Goal: Task Accomplishment & Management: Use online tool/utility

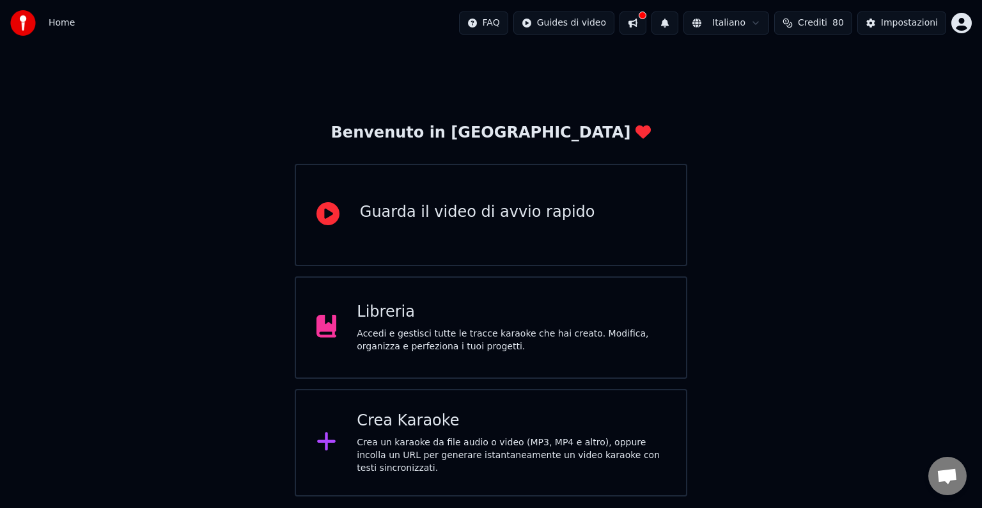
click at [466, 322] on div "Libreria" at bounding box center [511, 312] width 309 height 20
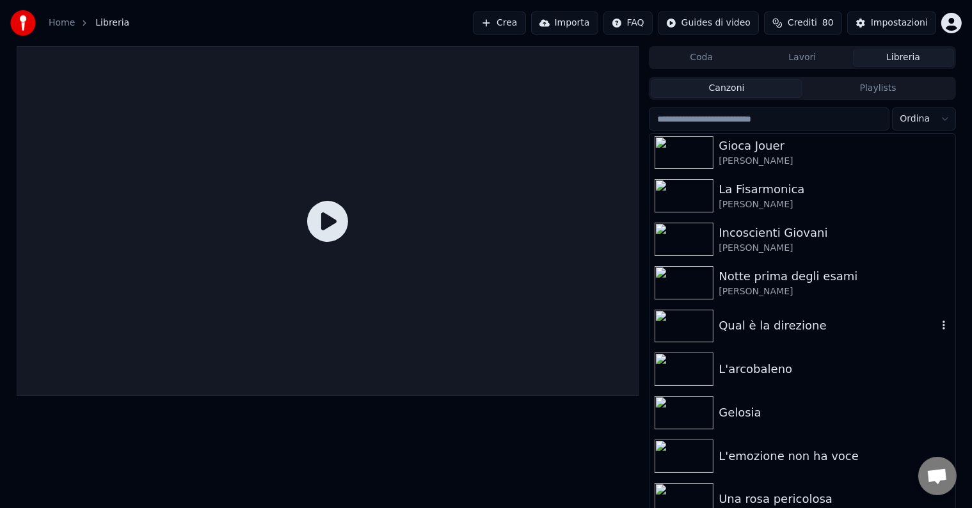
scroll to position [663, 0]
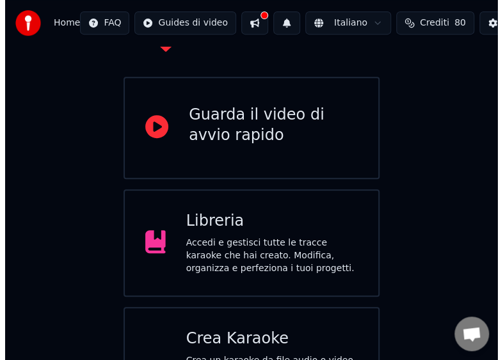
scroll to position [153, 0]
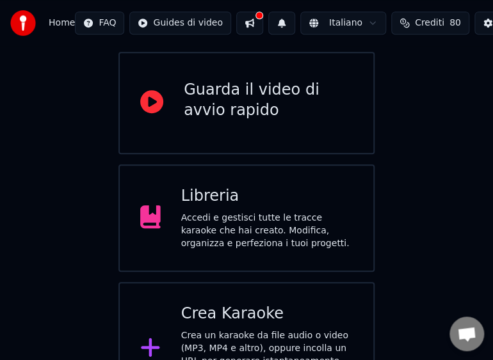
click at [233, 304] on div "Crea Karaoke" at bounding box center [267, 314] width 172 height 20
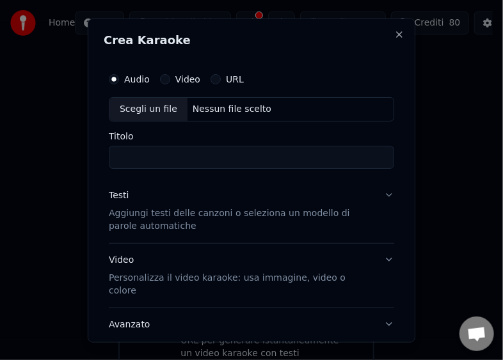
click at [122, 107] on div "Scegli un file" at bounding box center [148, 108] width 78 height 23
click at [333, 221] on p "Aggiungi testi delle canzoni o seleziona un modello di parole automatiche" at bounding box center [241, 220] width 265 height 26
type input "**********"
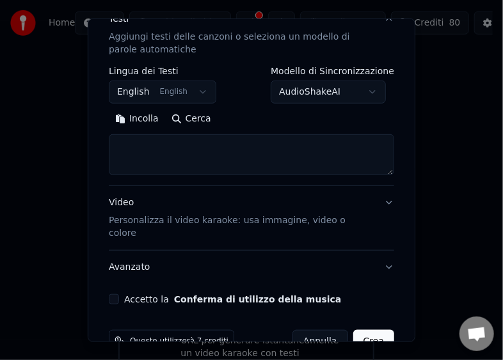
scroll to position [194, 0]
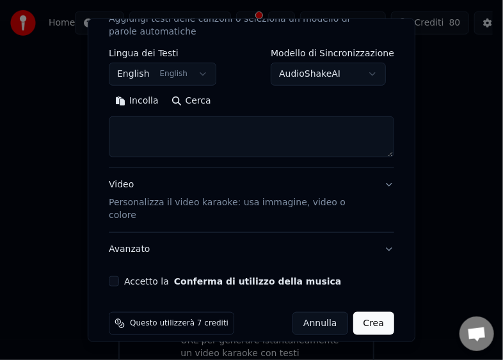
click at [114, 276] on button "Accetto la Conferma di utilizzo della musica" at bounding box center [114, 281] width 10 height 10
click at [366, 315] on button "Crea" at bounding box center [373, 323] width 41 height 23
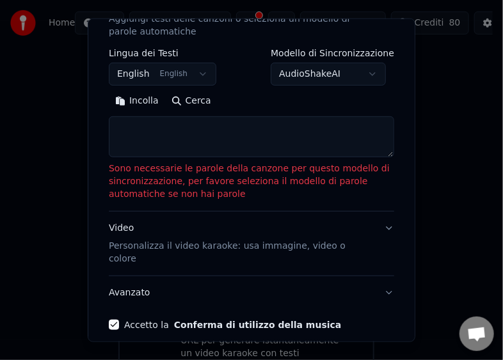
click at [130, 107] on button "Incolla" at bounding box center [137, 101] width 56 height 20
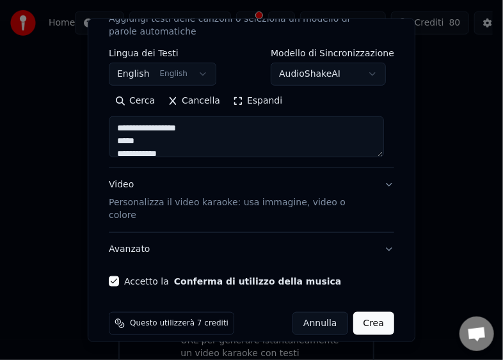
type textarea "**********"
click at [364, 319] on button "Crea" at bounding box center [373, 323] width 41 height 23
select select "**"
type textarea "**********"
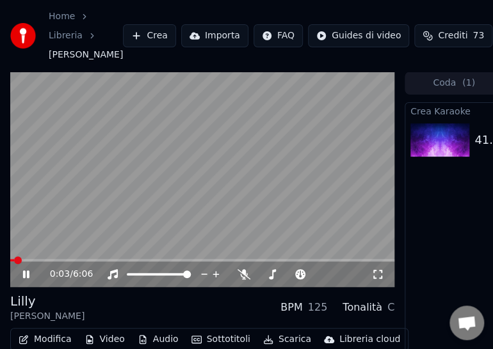
click at [50, 287] on div "0:03 / 6:06" at bounding box center [202, 275] width 384 height 26
click at [51, 262] on span at bounding box center [202, 260] width 384 height 3
click at [123, 283] on video at bounding box center [202, 180] width 384 height 216
click at [127, 262] on span at bounding box center [202, 260] width 384 height 3
click at [199, 262] on span at bounding box center [202, 260] width 384 height 3
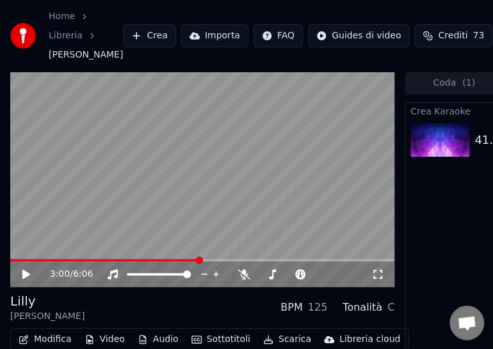
click at [29, 279] on icon at bounding box center [26, 274] width 8 height 9
click at [276, 284] on video at bounding box center [202, 180] width 384 height 216
click at [281, 287] on div "3:02 / 6:06" at bounding box center [202, 275] width 384 height 26
click at [239, 284] on video at bounding box center [202, 180] width 384 height 216
click at [228, 262] on span at bounding box center [202, 260] width 384 height 3
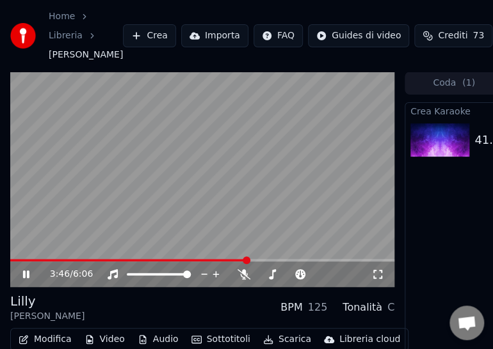
click at [258, 262] on span at bounding box center [202, 260] width 384 height 3
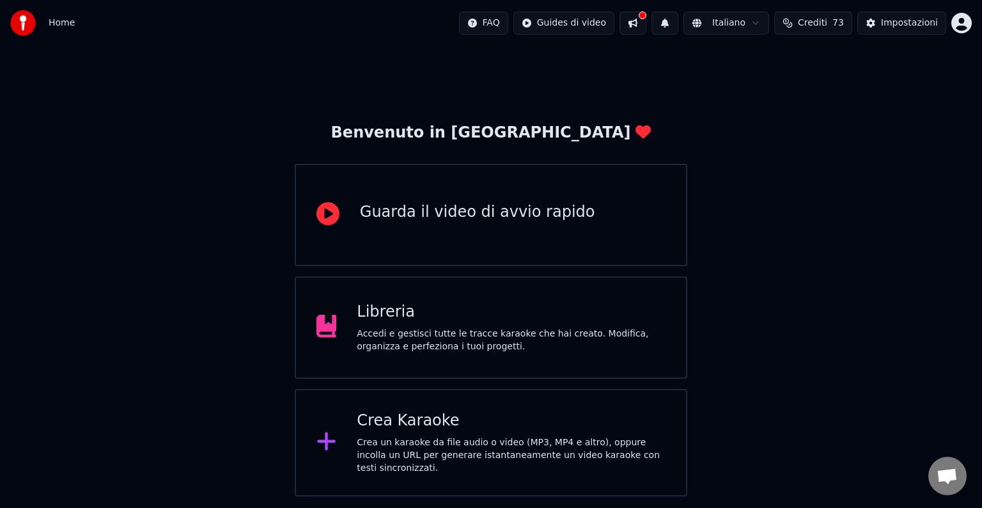
click at [530, 340] on div "Accedi e gestisci tutte le tracce karaoke che hai creato. Modifica, organizza e…" at bounding box center [511, 340] width 309 height 26
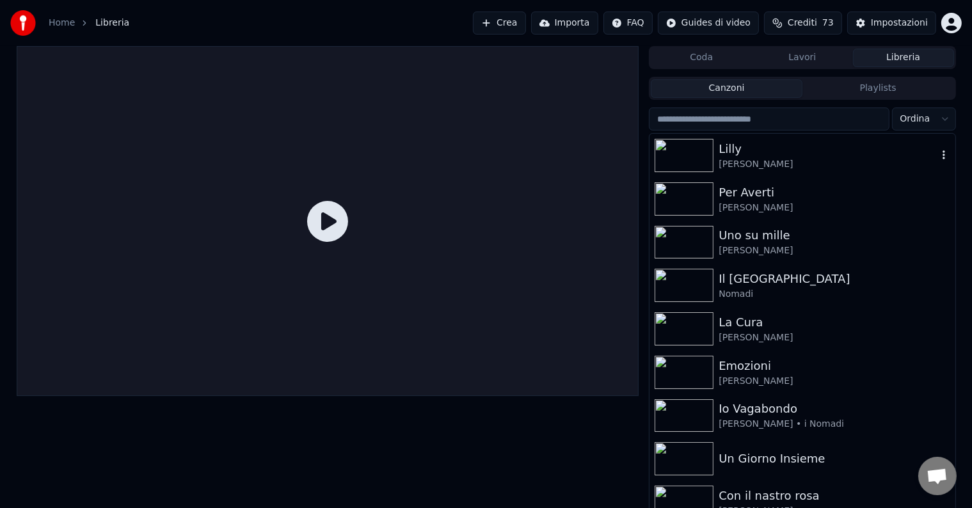
click at [937, 152] on icon "button" at bounding box center [943, 155] width 13 height 10
click at [718, 157] on div at bounding box center [686, 155] width 64 height 33
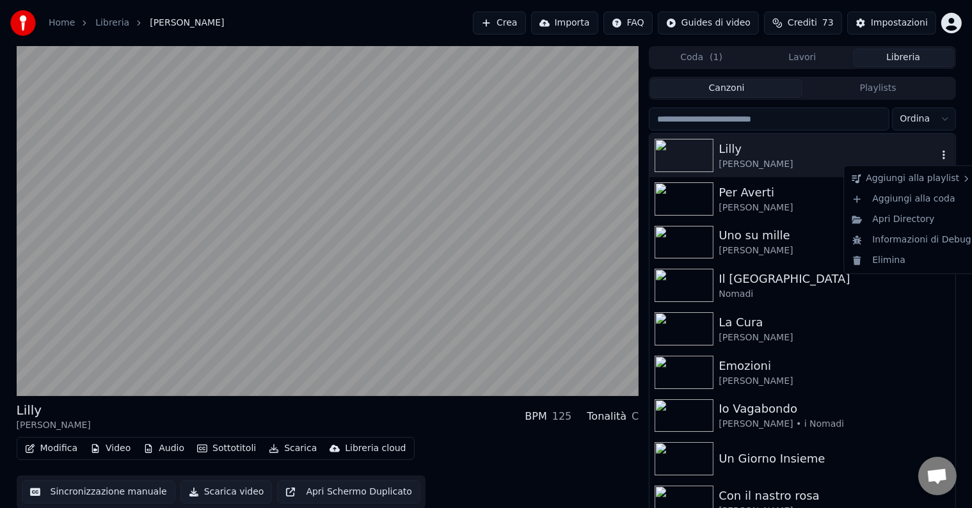
click at [937, 151] on icon "button" at bounding box center [943, 155] width 13 height 10
click at [903, 258] on div "Elimina" at bounding box center [911, 260] width 130 height 20
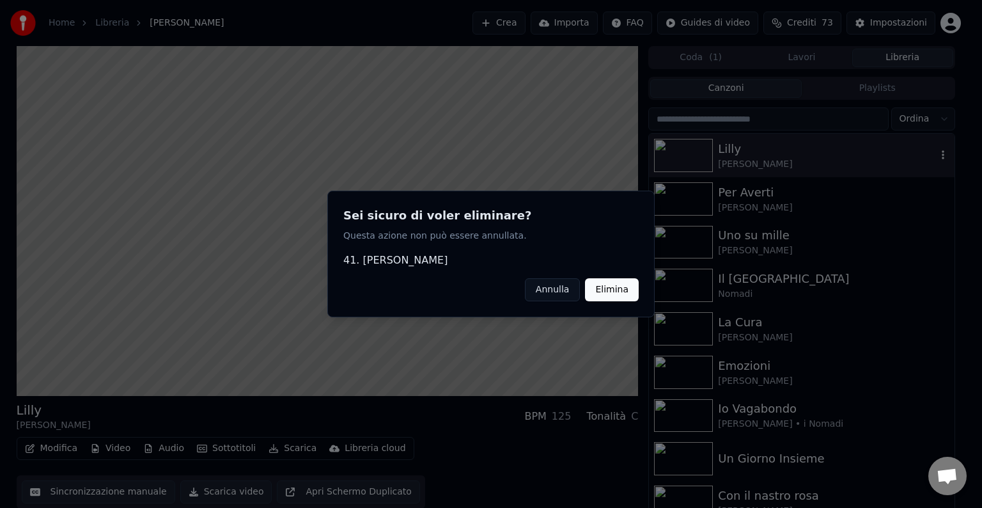
click at [607, 290] on button "Elimina" at bounding box center [612, 289] width 54 height 23
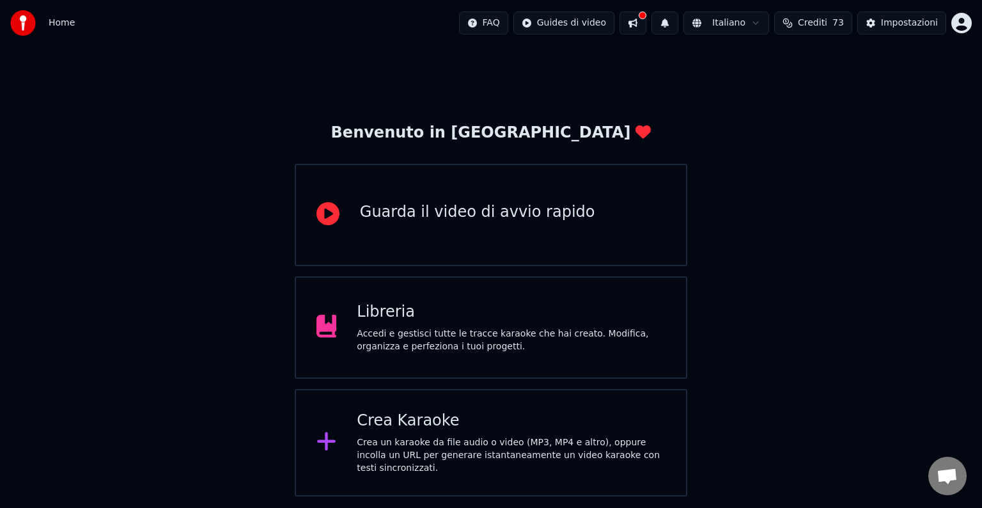
click at [556, 327] on div "Accedi e gestisci tutte le tracce karaoke che hai creato. Modifica, organizza e…" at bounding box center [511, 340] width 309 height 26
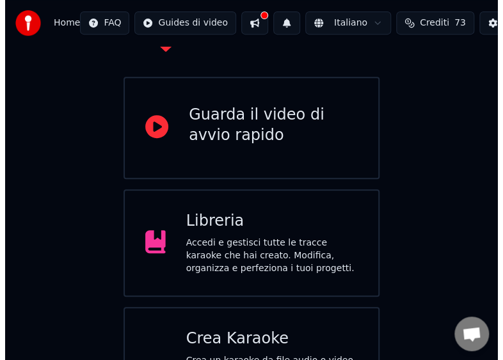
scroll to position [153, 0]
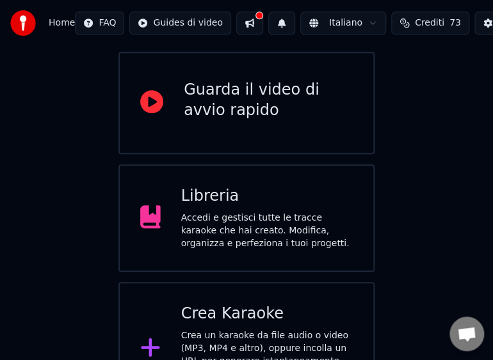
click at [248, 304] on div "Crea Karaoke" at bounding box center [267, 314] width 172 height 20
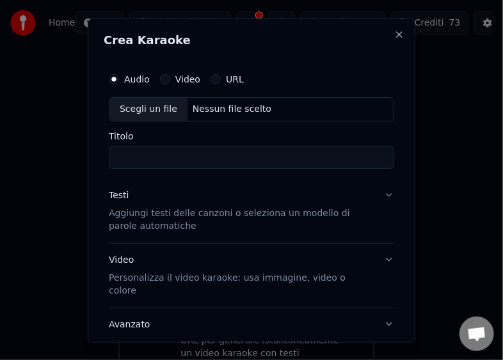
click at [139, 109] on div "Scegli un file" at bounding box center [148, 108] width 78 height 23
type input "**********"
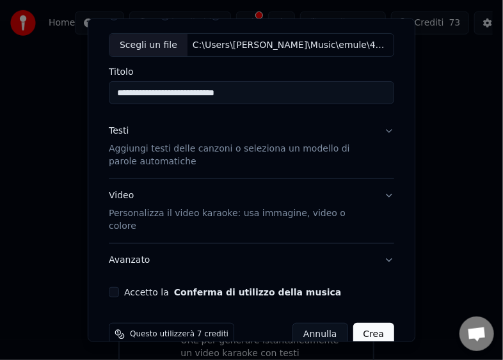
scroll to position [75, 0]
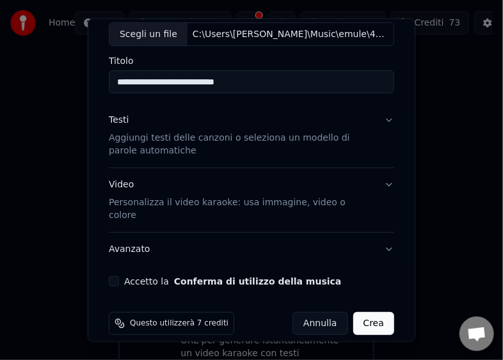
click at [118, 276] on button "Accetto la Conferma di utilizzo della musica" at bounding box center [114, 281] width 10 height 10
click at [356, 312] on button "Crea" at bounding box center [373, 323] width 41 height 23
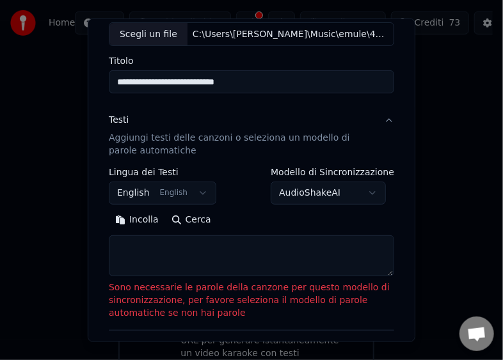
click at [123, 219] on button "Incolla" at bounding box center [137, 220] width 56 height 20
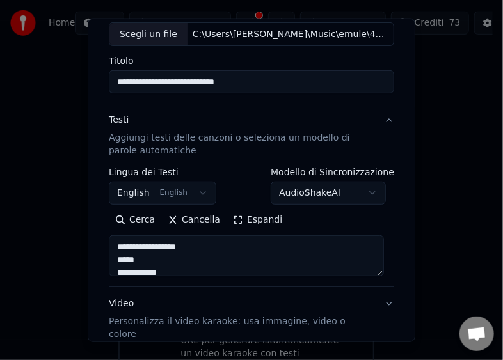
type textarea "**********"
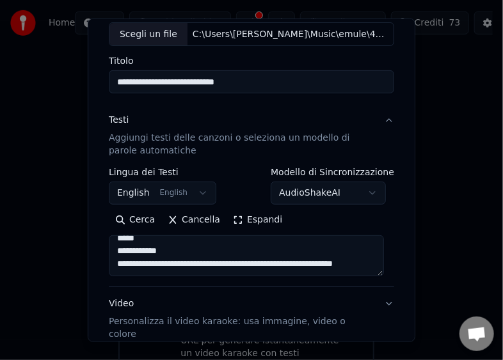
scroll to position [8, 0]
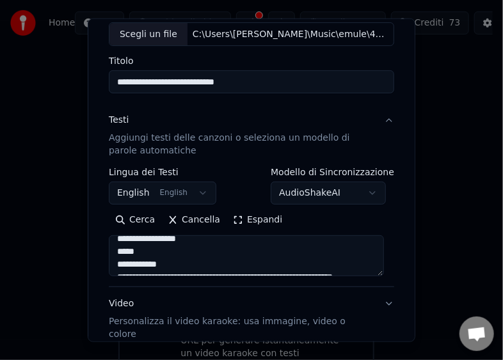
click at [378, 270] on textarea "**********" at bounding box center [246, 255] width 275 height 41
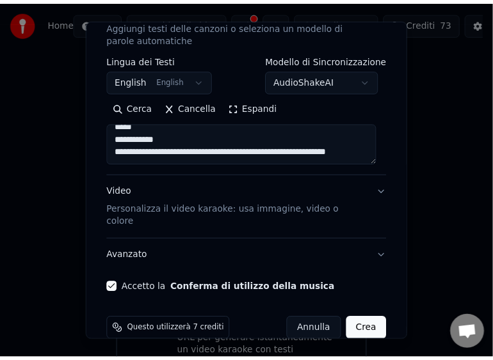
scroll to position [194, 0]
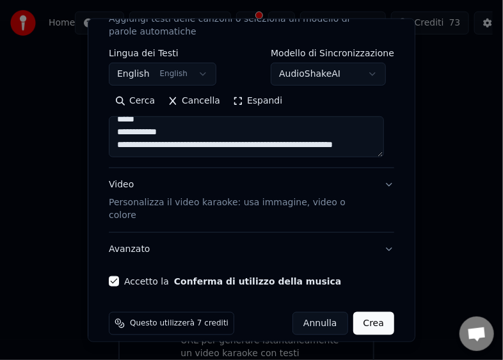
click at [315, 312] on button "Annulla" at bounding box center [320, 323] width 56 height 23
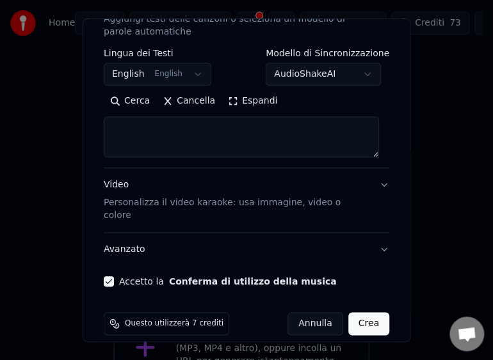
select select
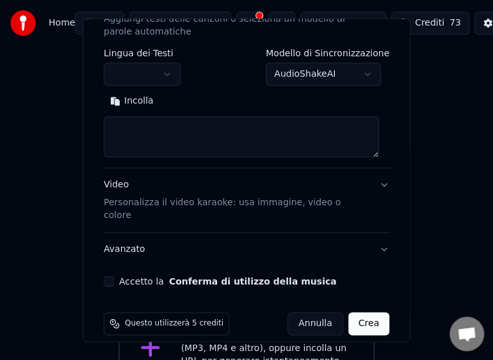
scroll to position [0, 0]
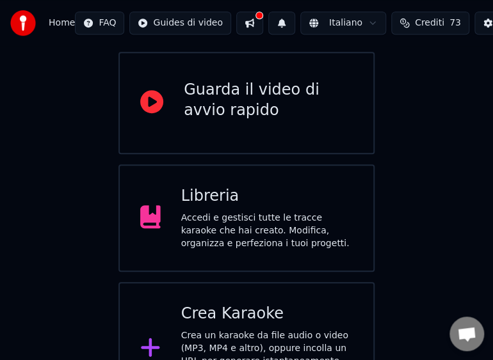
click at [226, 186] on div "Libreria" at bounding box center [267, 196] width 172 height 20
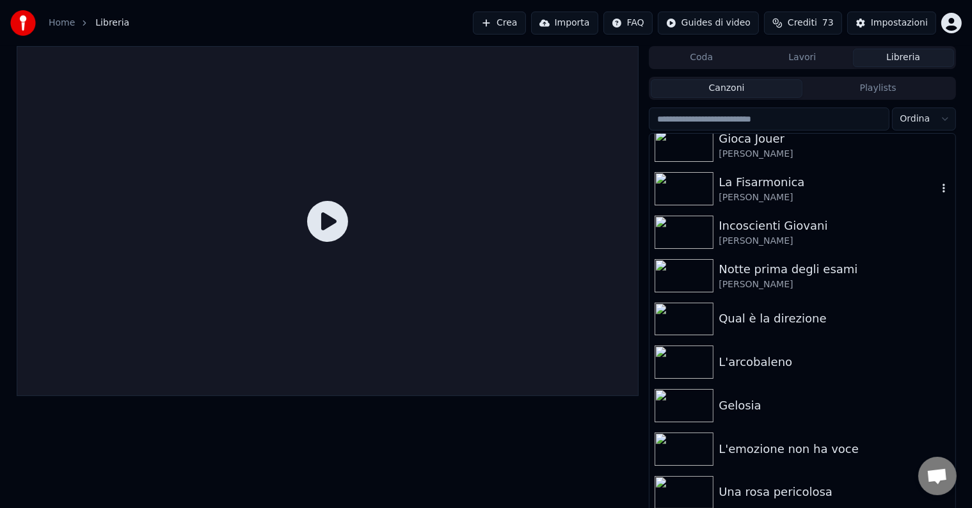
scroll to position [6, 0]
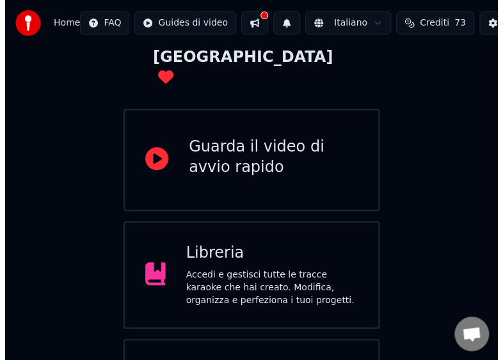
scroll to position [153, 0]
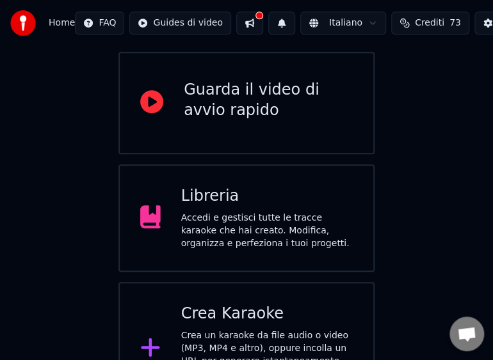
click at [170, 336] on div at bounding box center [155, 349] width 31 height 26
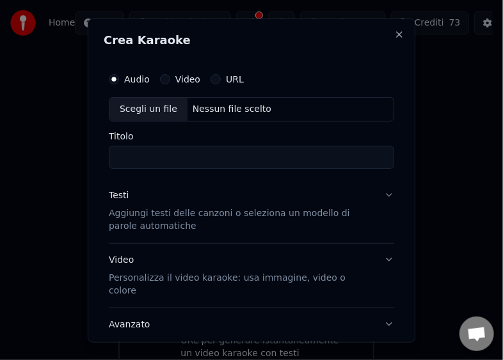
click at [134, 107] on div "Scegli un file" at bounding box center [148, 108] width 78 height 23
type input "**********"
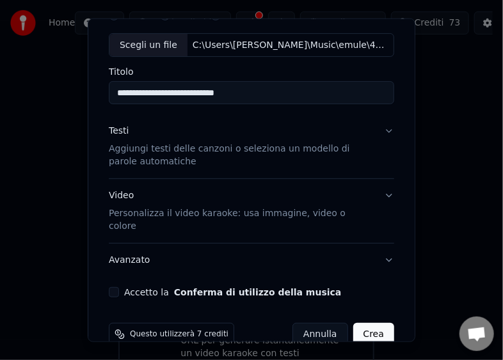
scroll to position [75, 0]
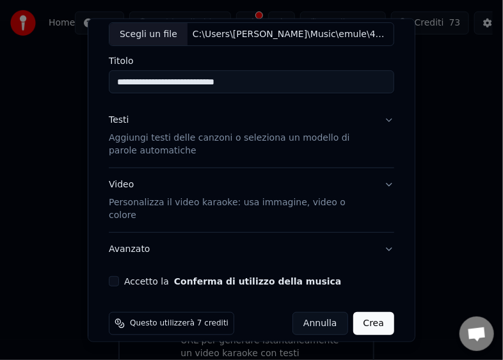
click at [115, 276] on button "Accetto la Conferma di utilizzo della musica" at bounding box center [114, 281] width 10 height 10
click at [367, 312] on button "Crea" at bounding box center [373, 323] width 41 height 23
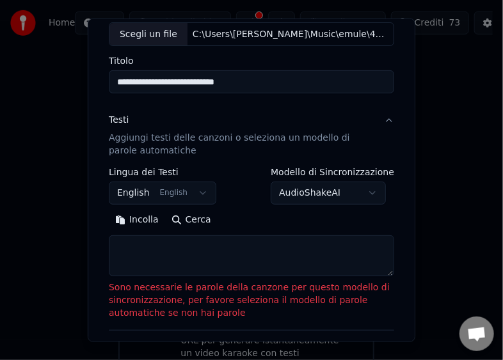
click at [145, 221] on button "Incolla" at bounding box center [137, 220] width 56 height 20
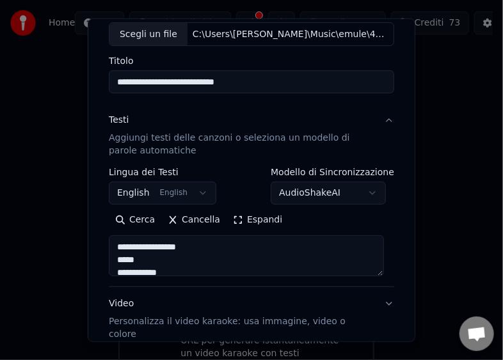
scroll to position [34, 0]
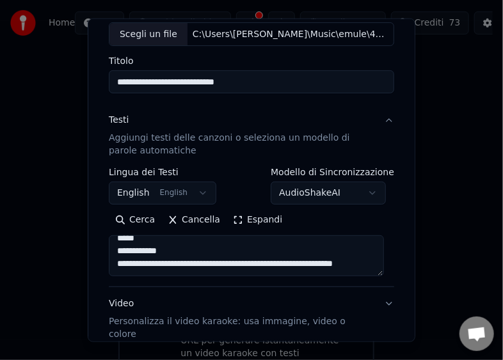
type textarea "**********"
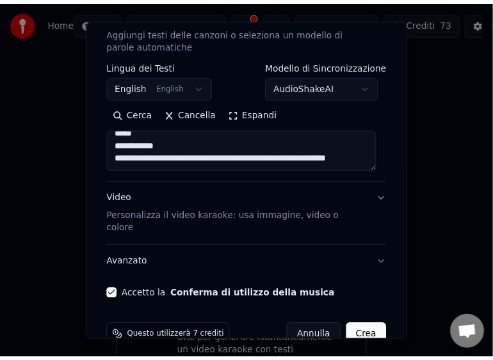
scroll to position [194, 0]
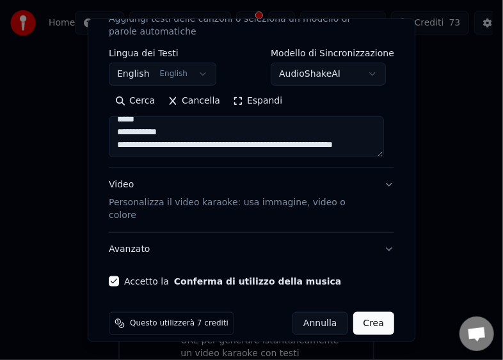
click at [317, 312] on button "Annulla" at bounding box center [320, 323] width 56 height 23
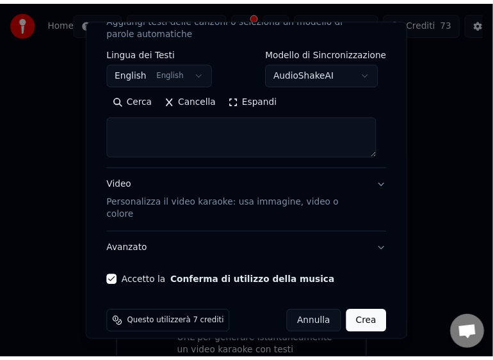
scroll to position [0, 0]
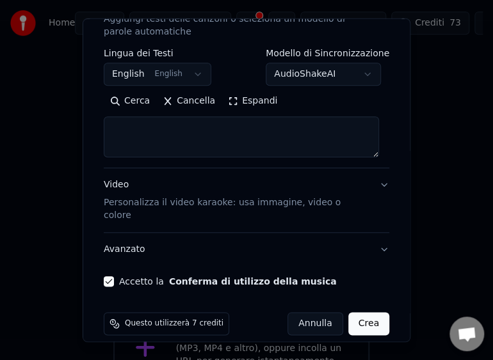
select select
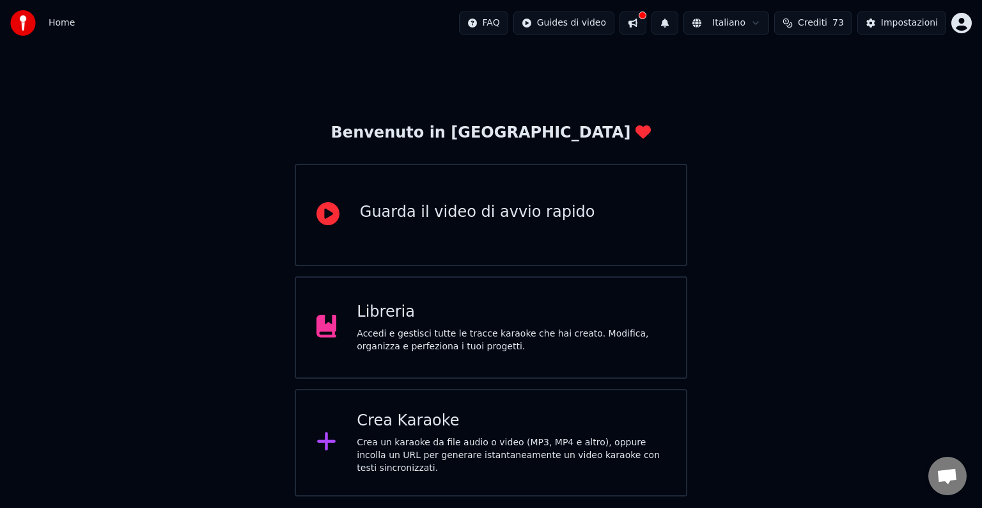
click at [514, 436] on div "Crea Karaoke Crea un karaoke da file audio o video (MP3, MP4 e altro), oppure i…" at bounding box center [511, 443] width 309 height 64
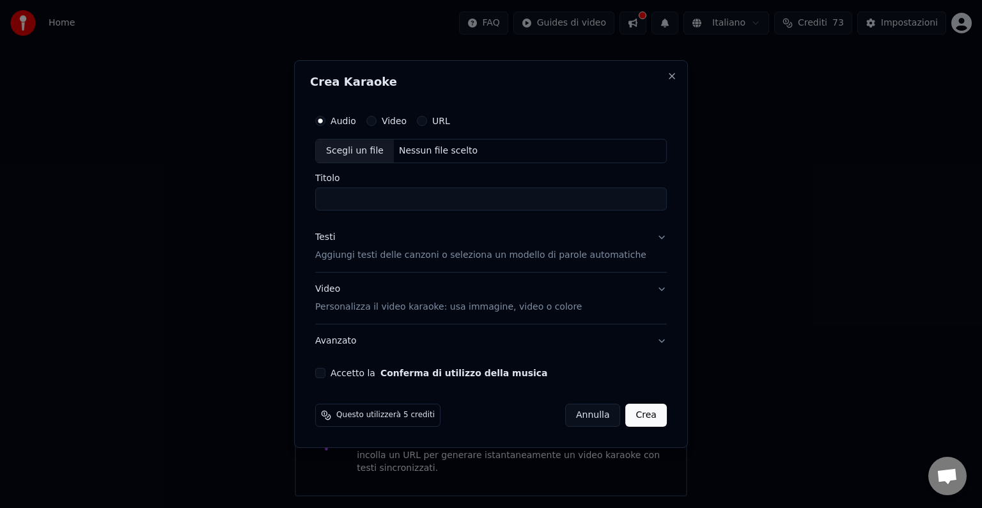
click at [371, 146] on div "Scegli un file" at bounding box center [355, 150] width 78 height 23
type input "**********"
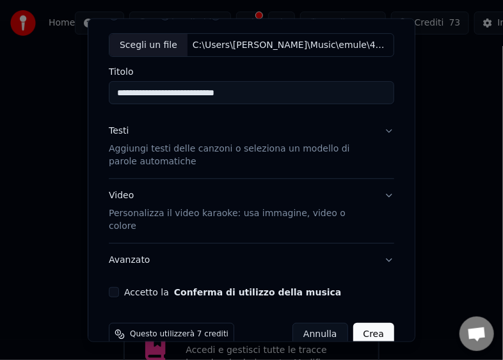
scroll to position [75, 0]
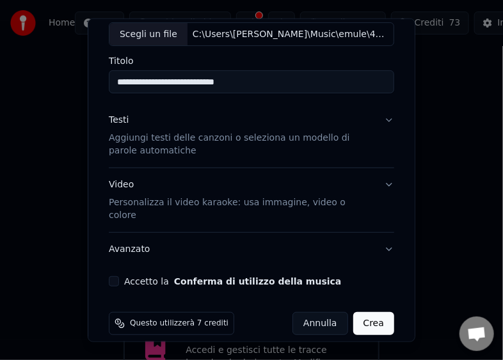
click at [114, 276] on button "Accetto la Conferma di utilizzo della musica" at bounding box center [114, 281] width 10 height 10
click at [361, 312] on button "Crea" at bounding box center [373, 323] width 41 height 23
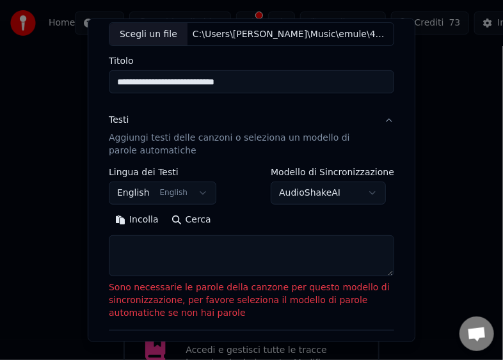
click at [134, 219] on button "Incolla" at bounding box center [137, 220] width 56 height 20
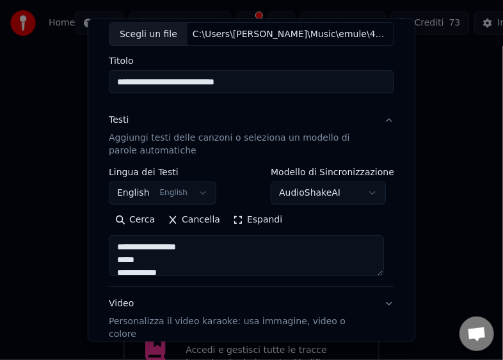
scroll to position [123, 0]
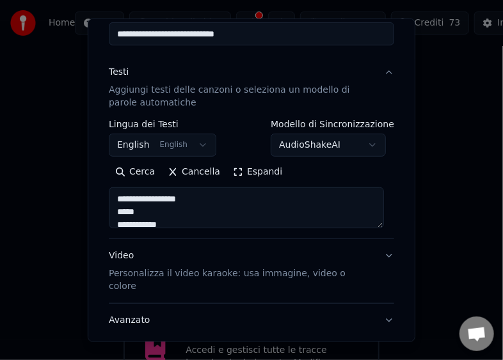
type textarea "**********"
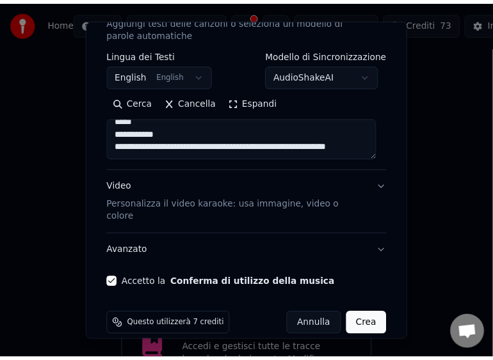
scroll to position [194, 0]
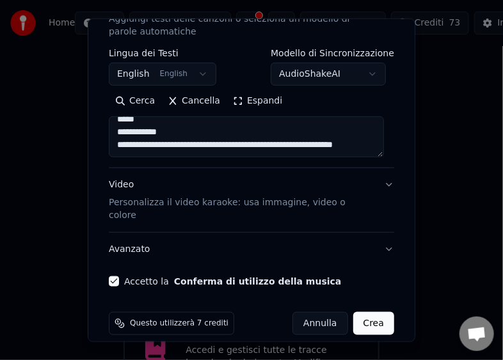
click at [312, 312] on button "Annulla" at bounding box center [320, 323] width 56 height 23
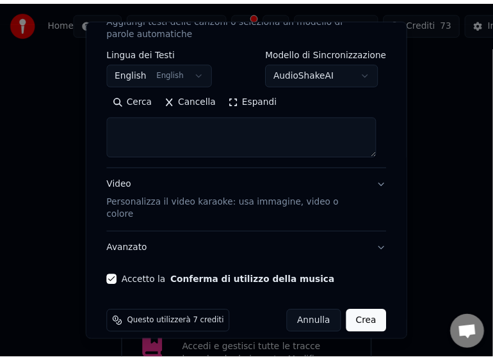
scroll to position [0, 0]
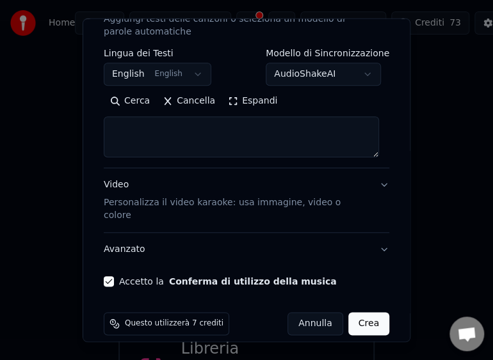
select select
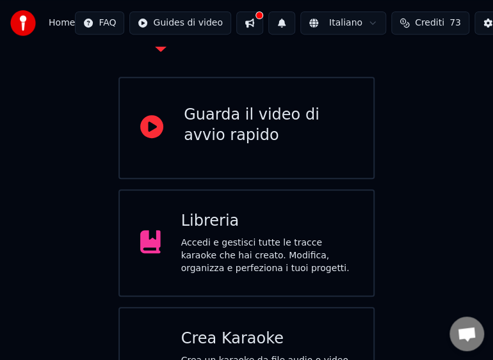
scroll to position [153, 0]
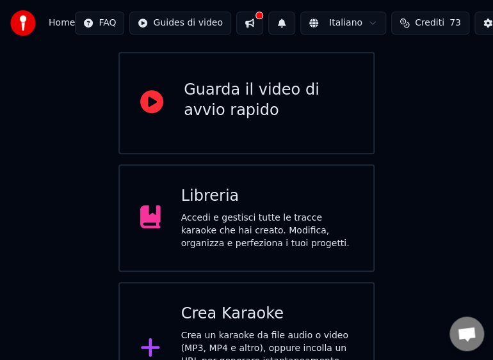
click at [236, 212] on div "Accedi e gestisci tutte le tracce karaoke che hai creato. Modifica, organizza e…" at bounding box center [267, 231] width 172 height 38
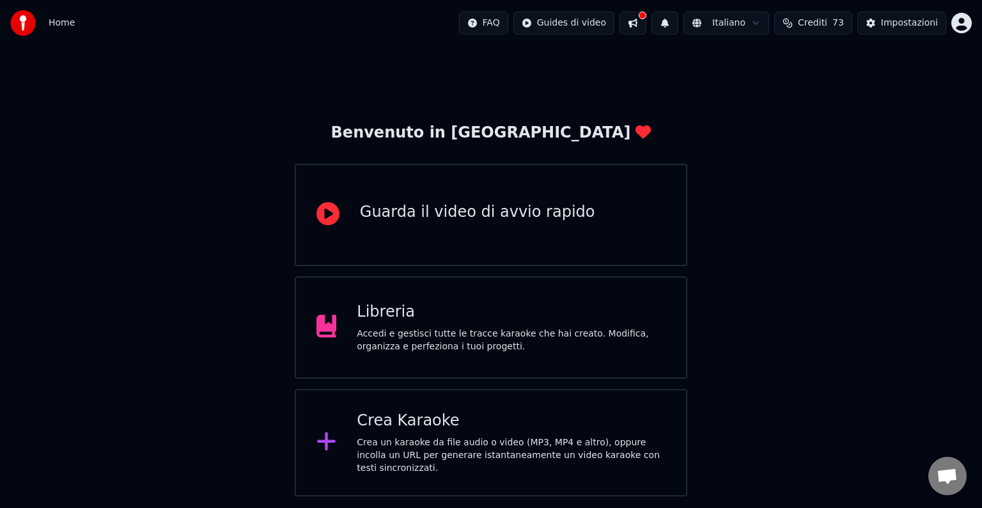
click at [563, 418] on div "Crea Karaoke" at bounding box center [511, 421] width 309 height 20
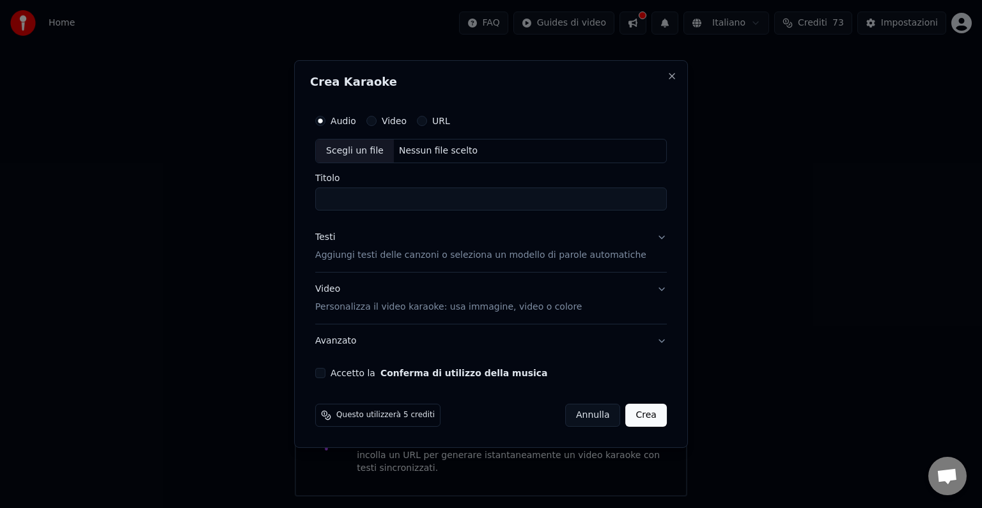
click at [356, 146] on div "Scegli un file" at bounding box center [355, 150] width 78 height 23
type input "**********"
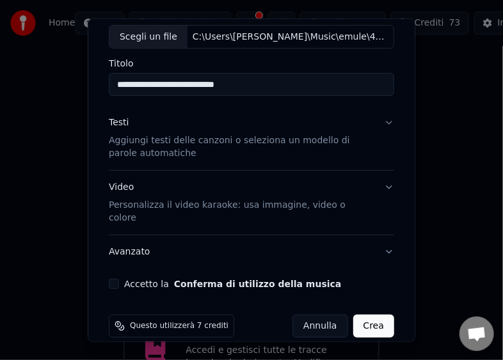
scroll to position [75, 0]
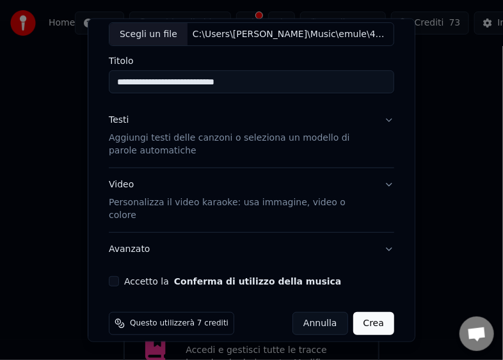
click at [112, 276] on button "Accetto la Conferma di utilizzo della musica" at bounding box center [114, 281] width 10 height 10
click at [359, 312] on button "Crea" at bounding box center [373, 323] width 41 height 23
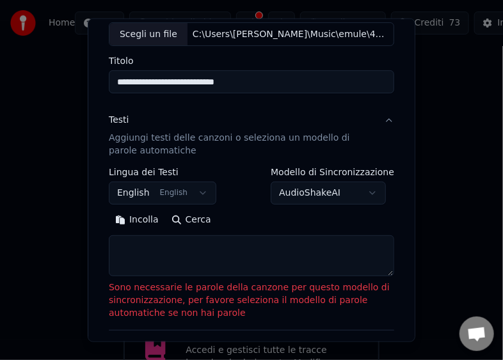
click at [130, 221] on button "Incolla" at bounding box center [137, 220] width 56 height 20
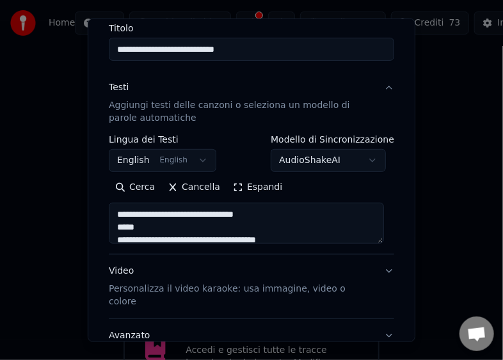
scroll to position [155, 0]
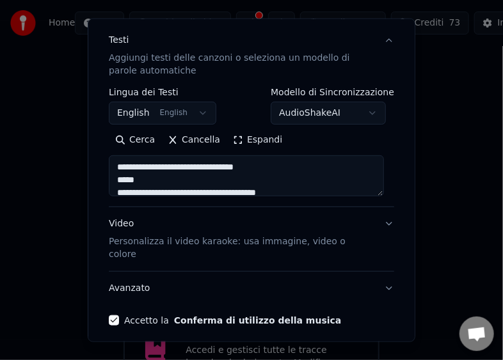
type textarea "**********"
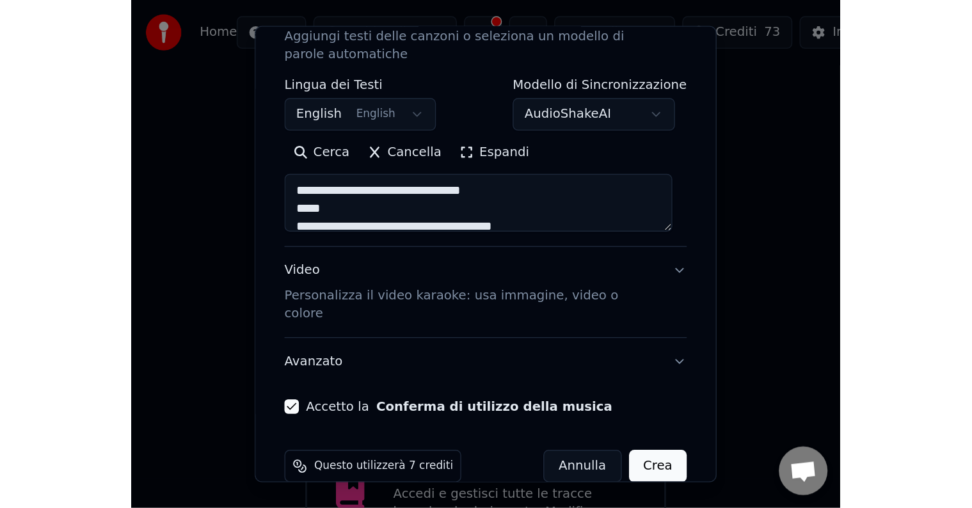
scroll to position [194, 0]
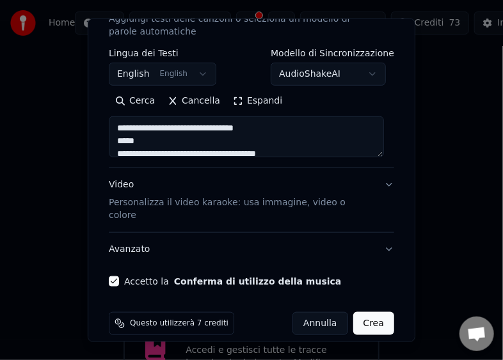
click at [369, 312] on button "Crea" at bounding box center [373, 323] width 41 height 23
select select "**"
type textarea "**********"
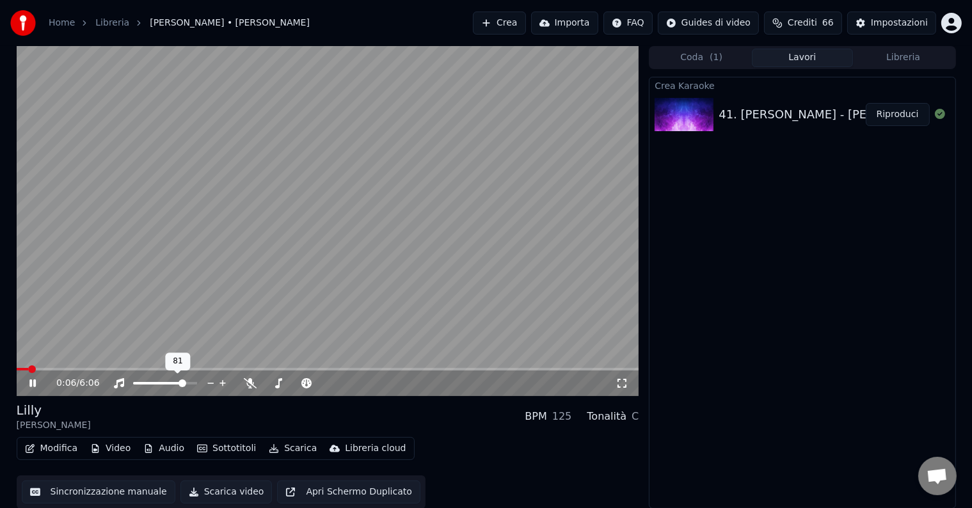
click at [185, 383] on span at bounding box center [182, 383] width 8 height 8
click at [232, 494] on button "Scarica video" at bounding box center [226, 491] width 92 height 23
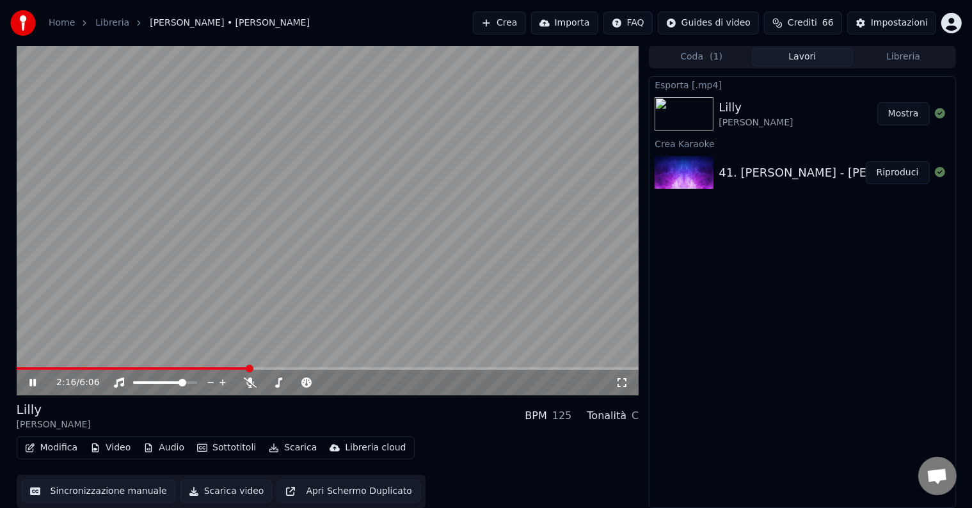
click at [84, 489] on button "Sincronizzazione manuale" at bounding box center [99, 491] width 154 height 23
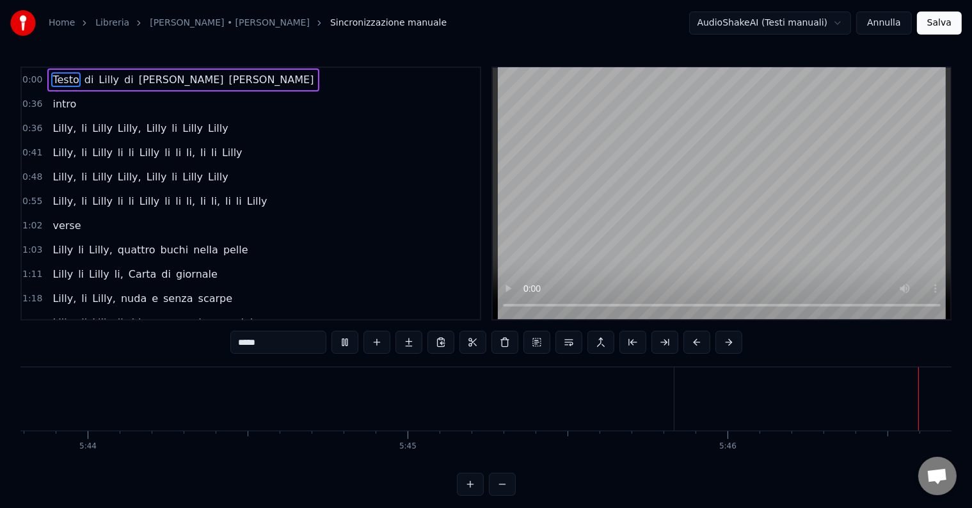
scroll to position [0, 110797]
